Goal: Task Accomplishment & Management: Complete application form

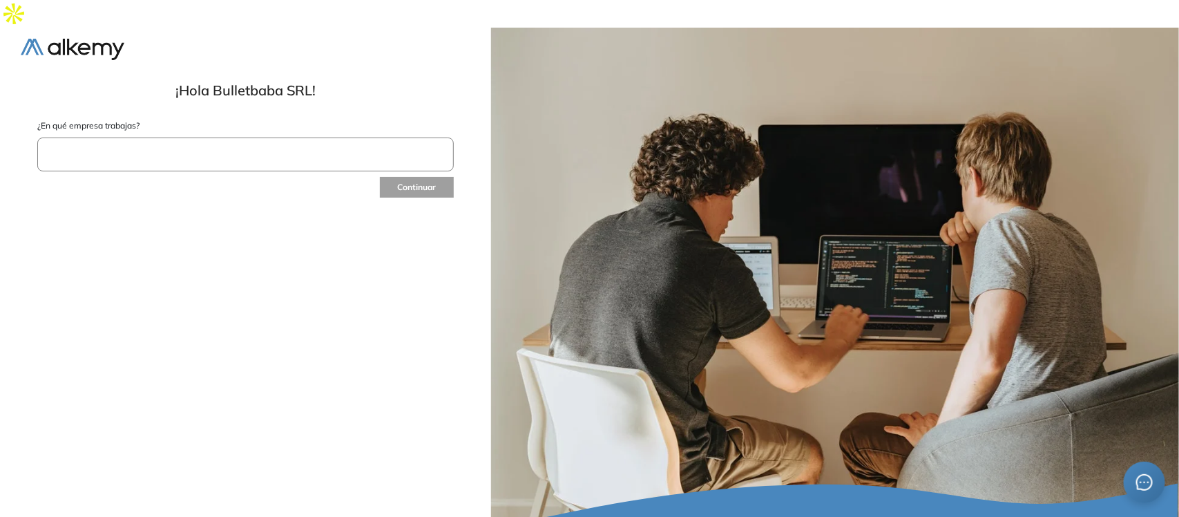
click at [149, 137] on input "text" at bounding box center [245, 154] width 417 height 34
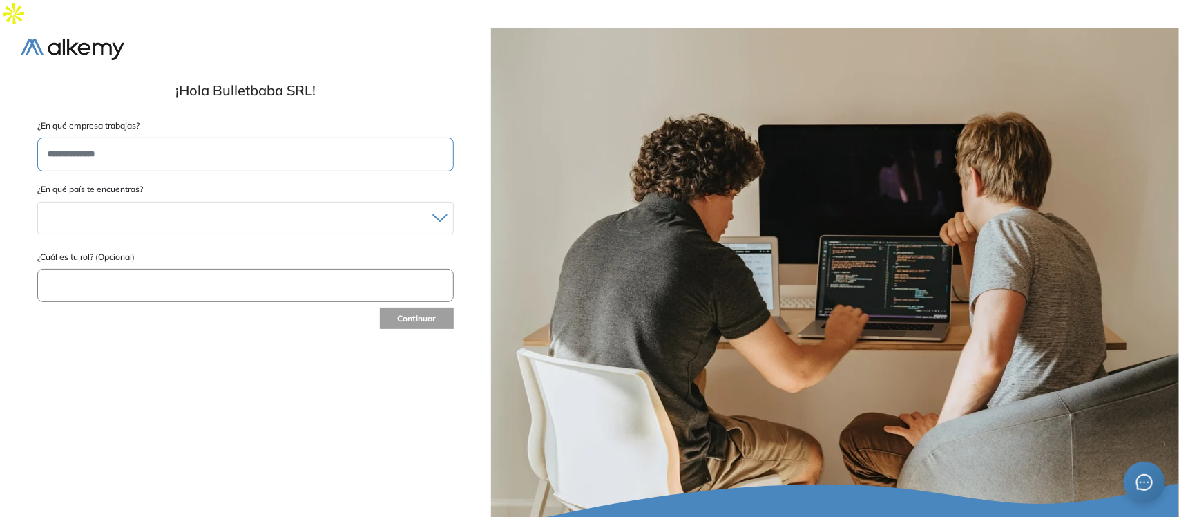
type input "**********"
click at [93, 208] on div at bounding box center [245, 218] width 415 height 20
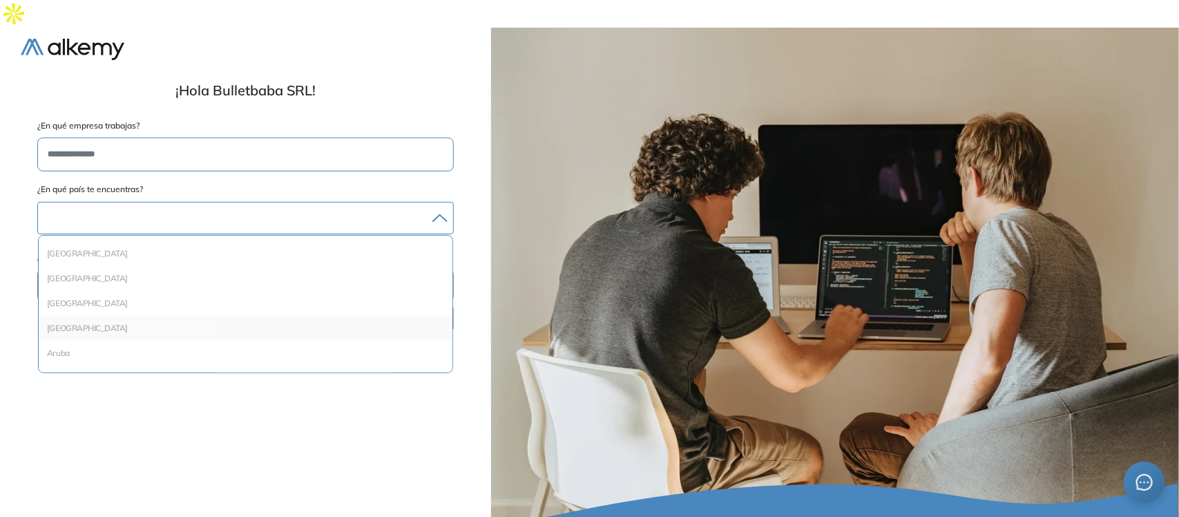
click at [77, 321] on li "Argentina" at bounding box center [245, 328] width 403 height 14
click at [432, 309] on button "Continuar" at bounding box center [416, 320] width 75 height 23
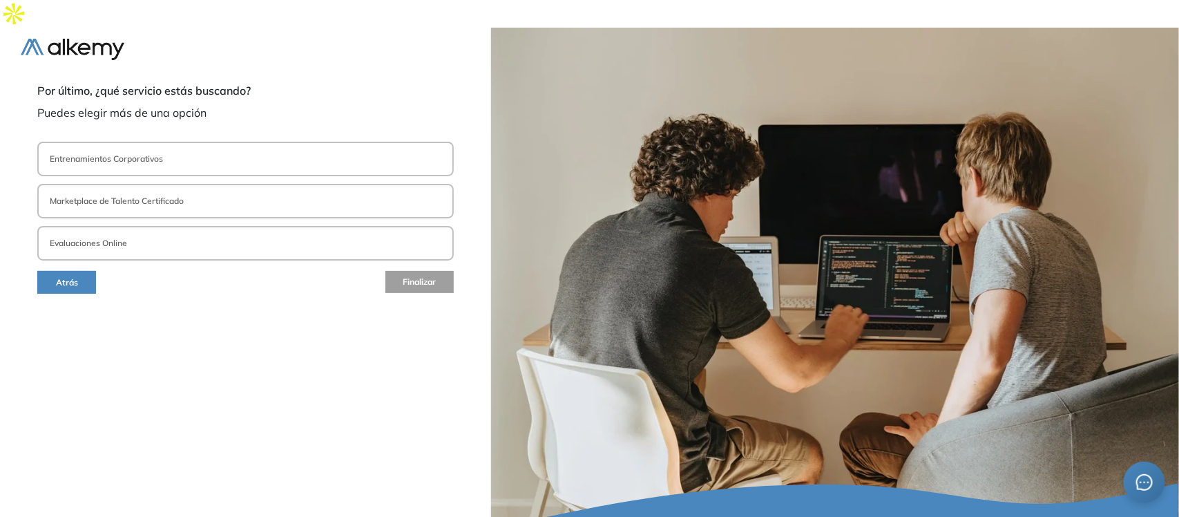
click at [187, 226] on button "Evaluaciones Online" at bounding box center [245, 243] width 417 height 35
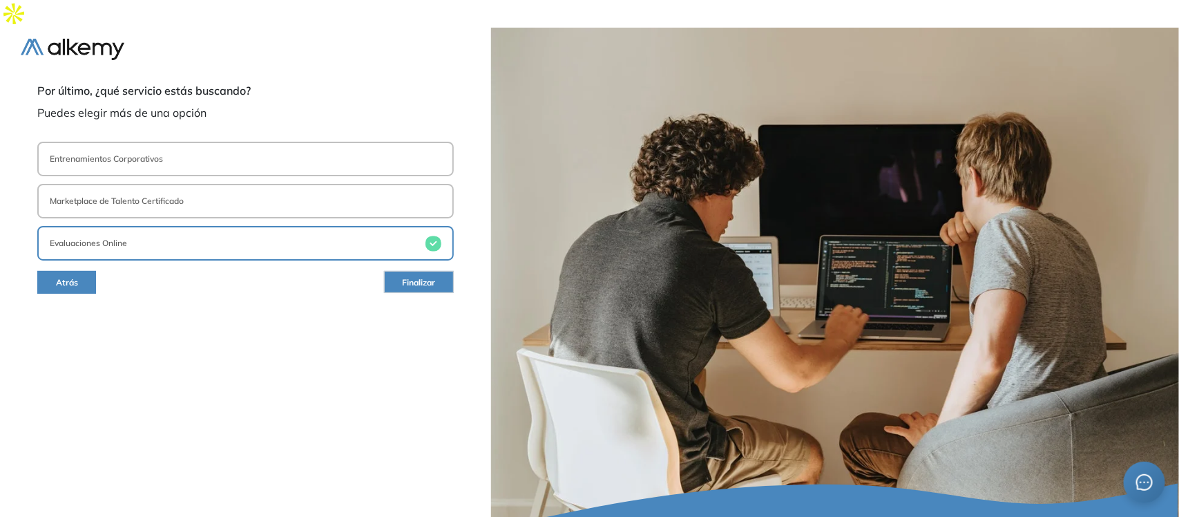
click at [447, 271] on button "Finalizar" at bounding box center [419, 282] width 70 height 22
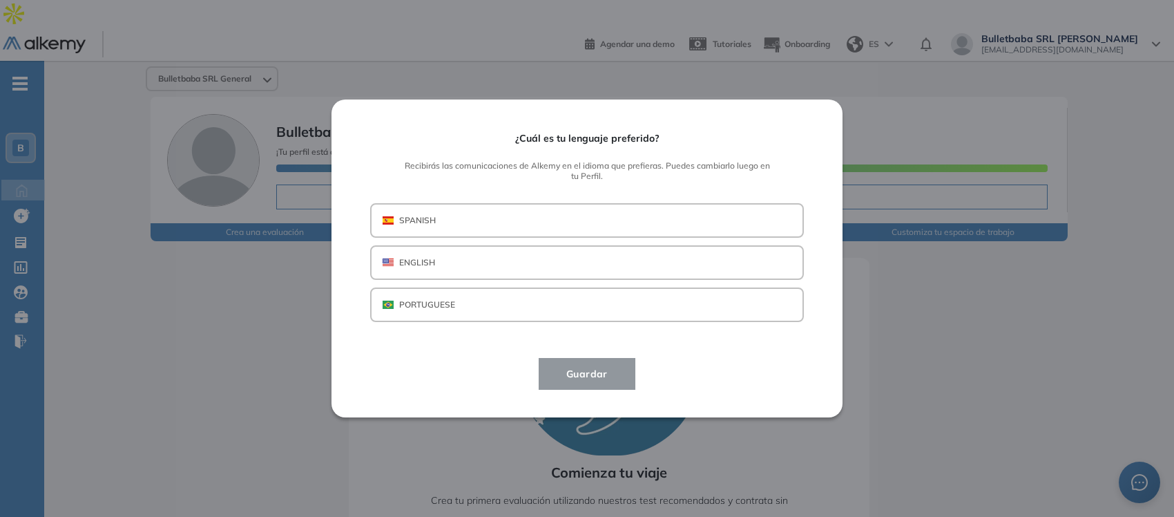
click at [437, 223] on button "SPANISH" at bounding box center [587, 220] width 434 height 35
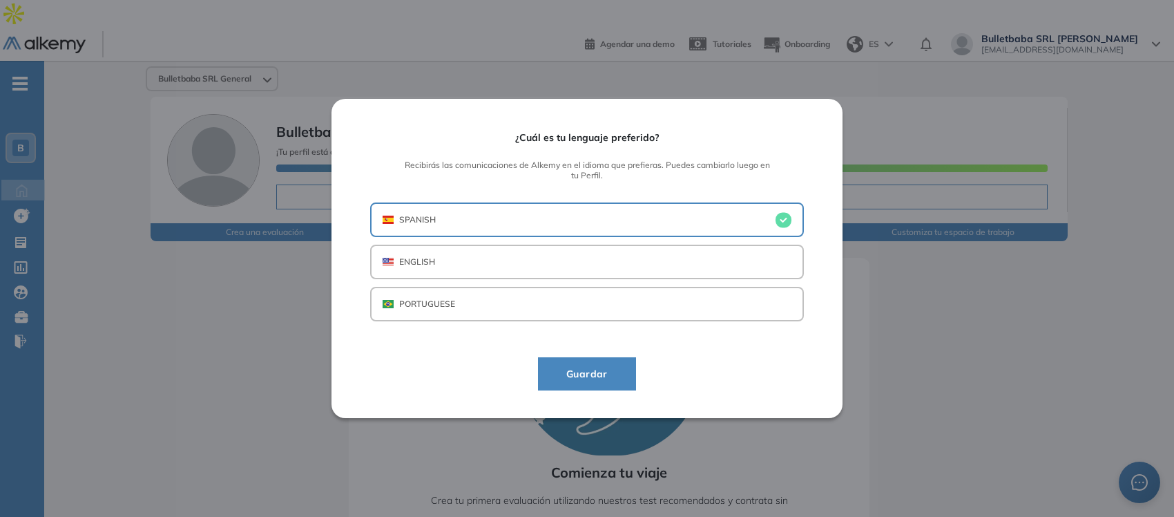
click at [602, 385] on button "Guardar" at bounding box center [587, 373] width 98 height 33
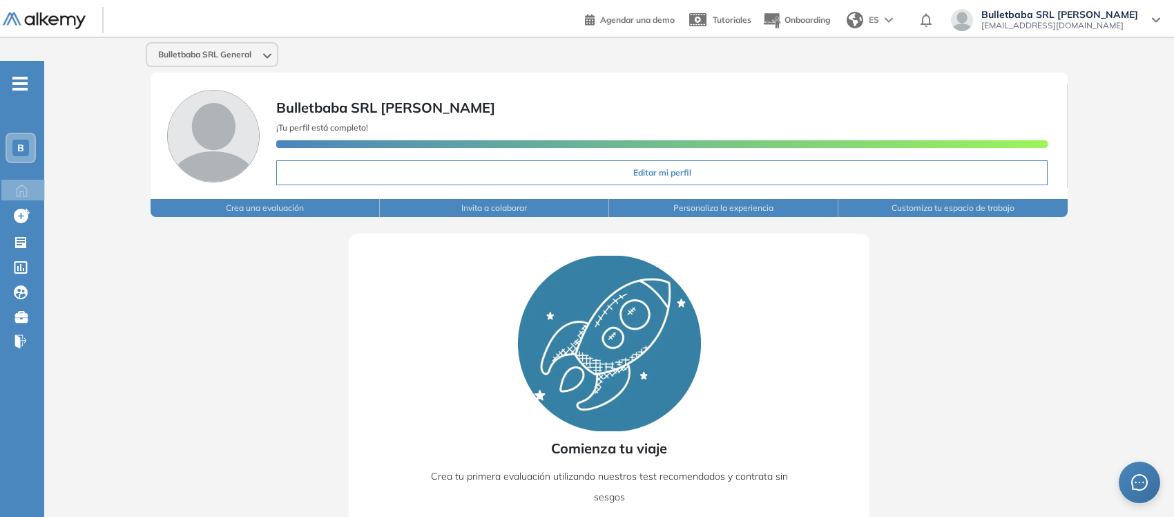
scroll to position [66, 0]
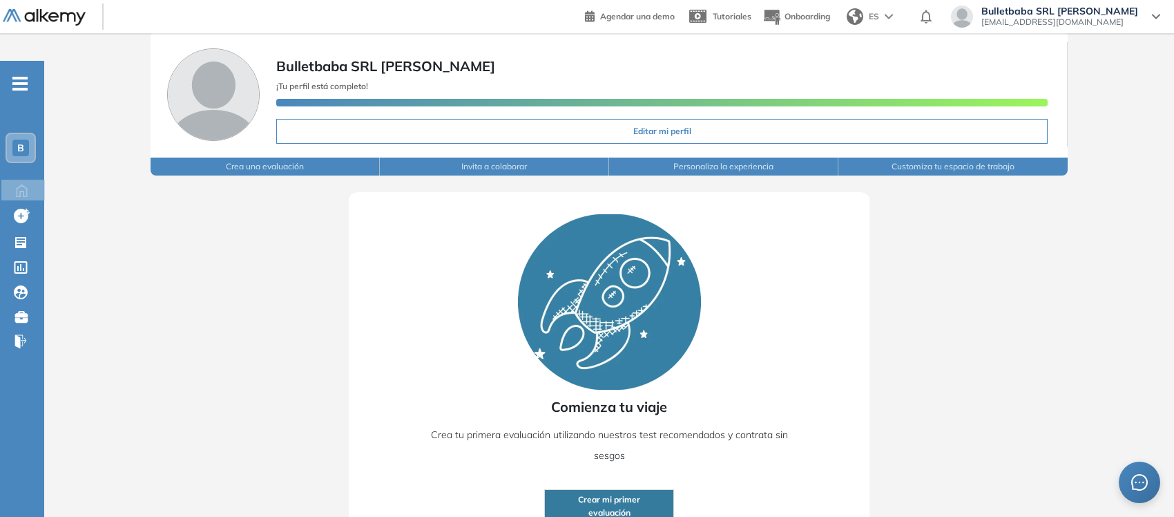
click at [617, 493] on span "Crear mi primer" at bounding box center [609, 499] width 62 height 13
